Goal: Transaction & Acquisition: Purchase product/service

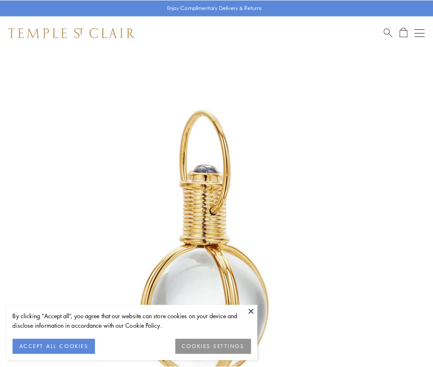
scroll to position [215, 0]
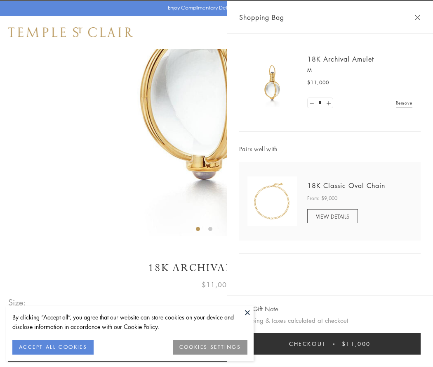
click at [330, 343] on button "Checkout $11,000" at bounding box center [330, 343] width 182 height 21
